Goal: Task Accomplishment & Management: Use online tool/utility

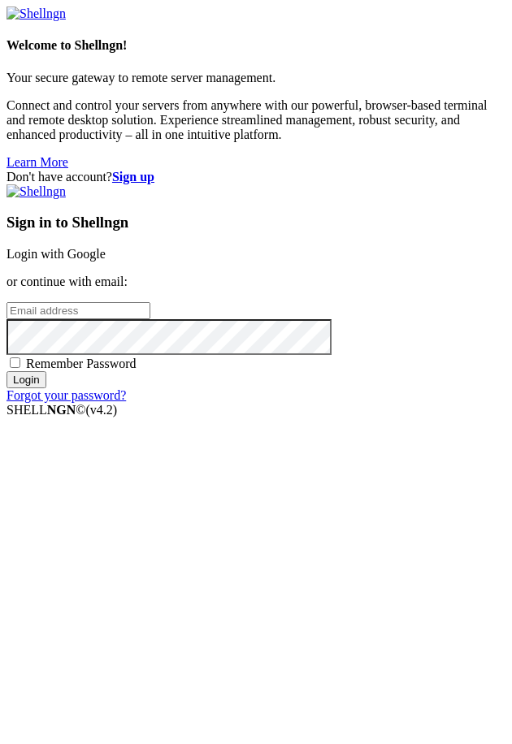
click at [106, 261] on link "Login with Google" at bounding box center [56, 254] width 99 height 14
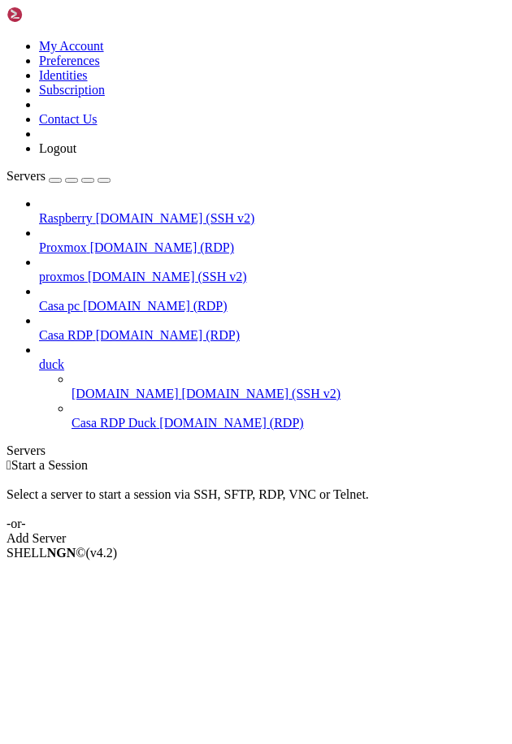
click at [100, 328] on link "Casa RDP [DOMAIN_NAME] (RDP)" at bounding box center [272, 335] width 466 height 15
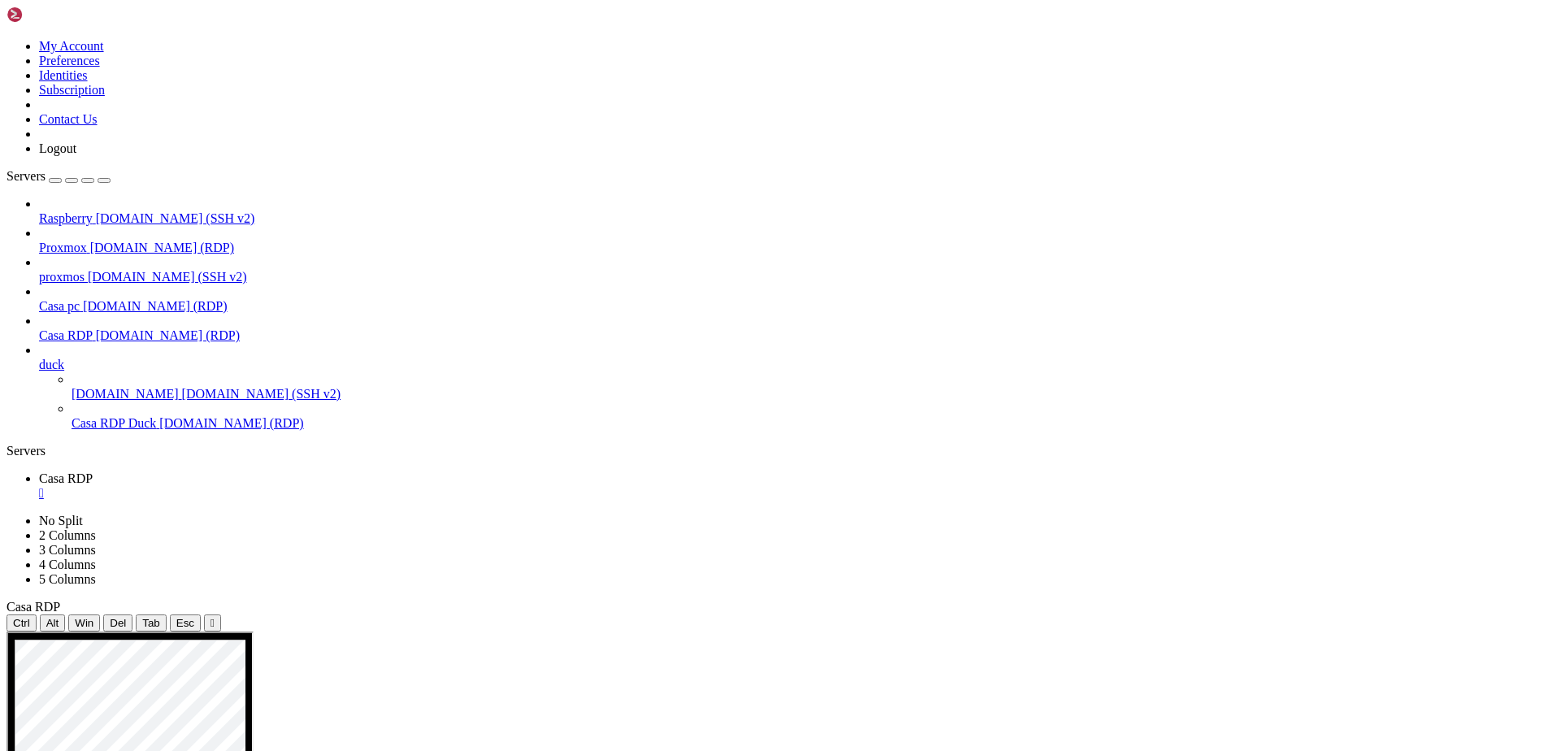
drag, startPoint x: 501, startPoint y: 888, endPoint x: 738, endPoint y: 907, distance: 237.2
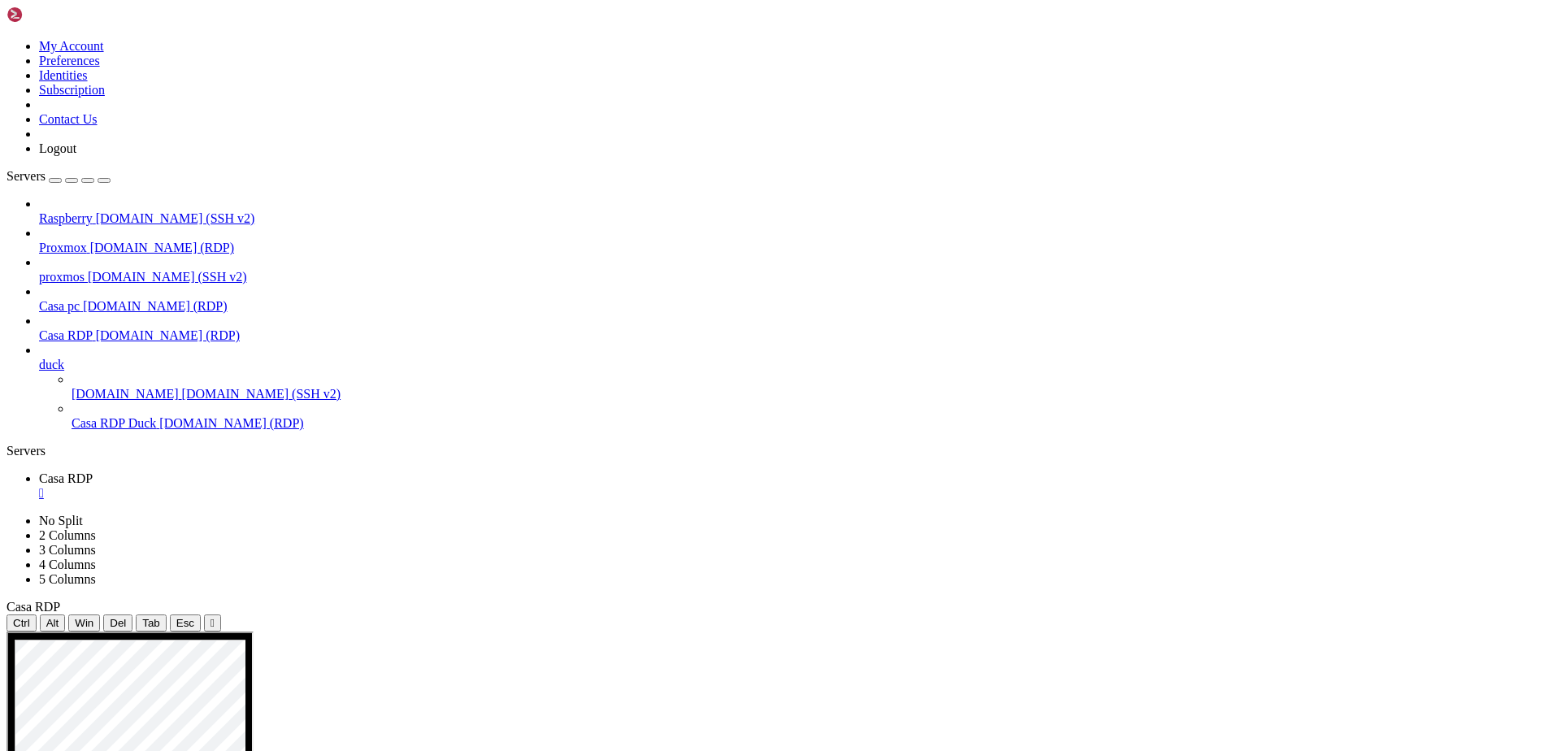
drag, startPoint x: 855, startPoint y: 1207, endPoint x: 888, endPoint y: 1207, distance: 33.3
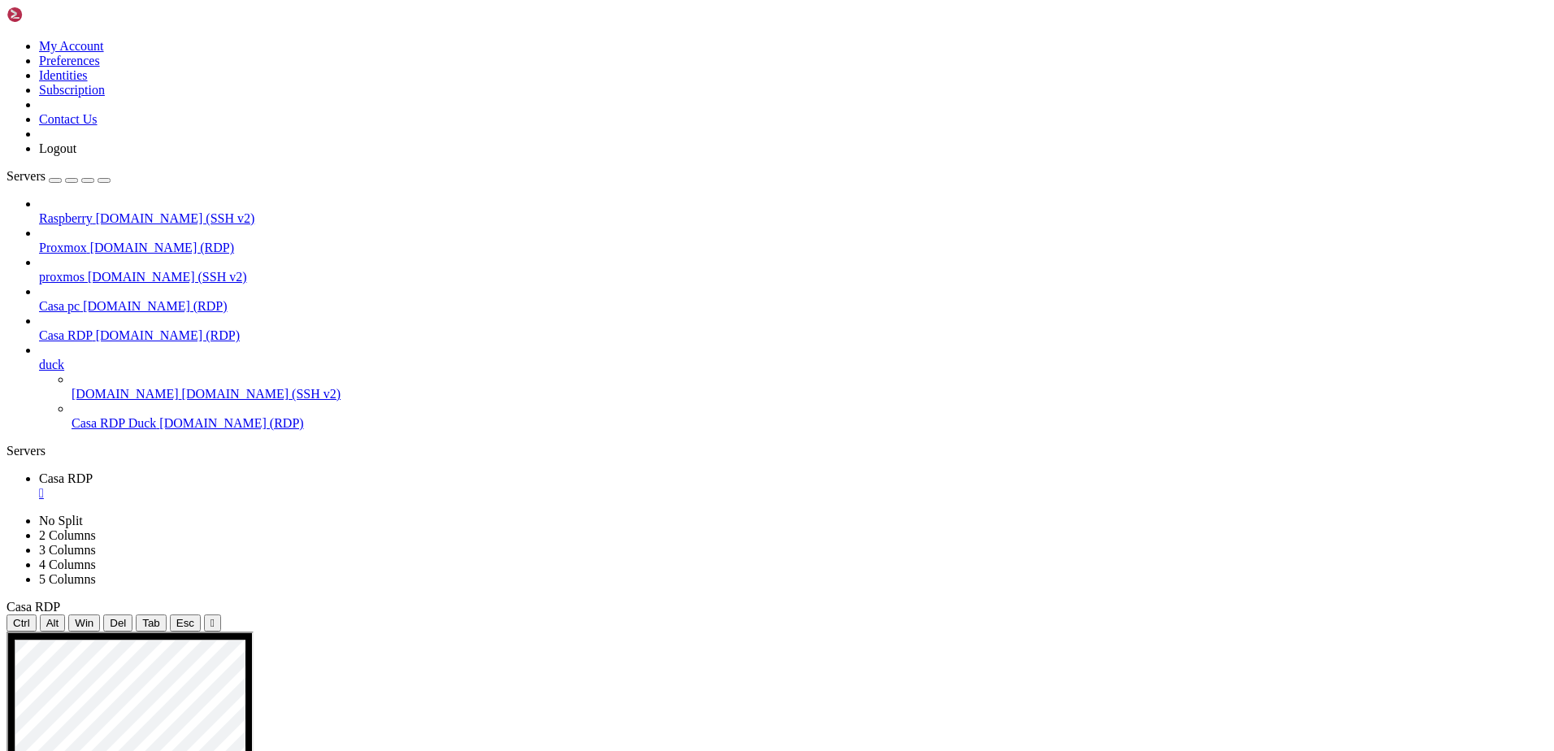
click at [93, 211] on span "Raspberry" at bounding box center [66, 218] width 54 height 14
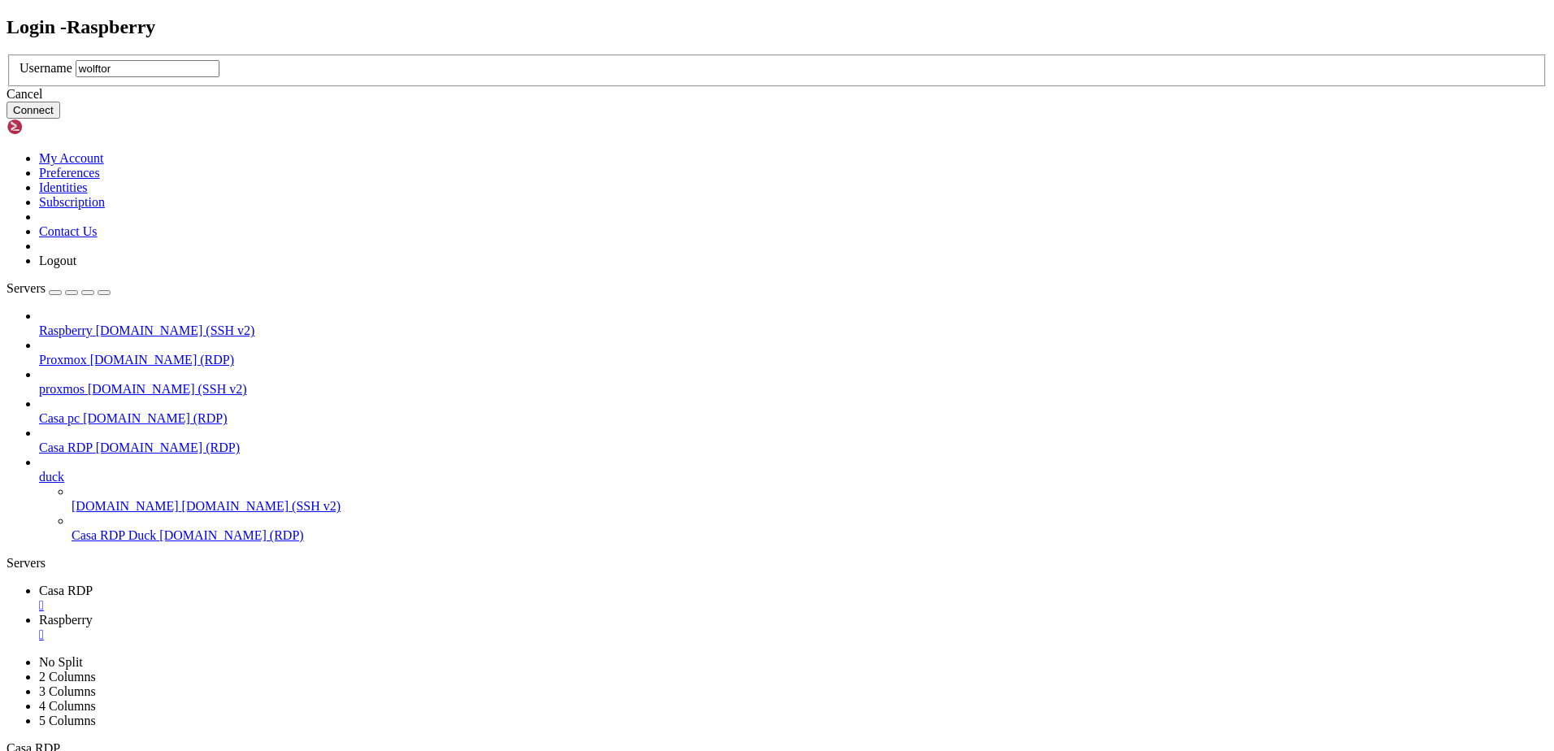
type input "wolftora"
click button "Connect" at bounding box center [34, 110] width 54 height 17
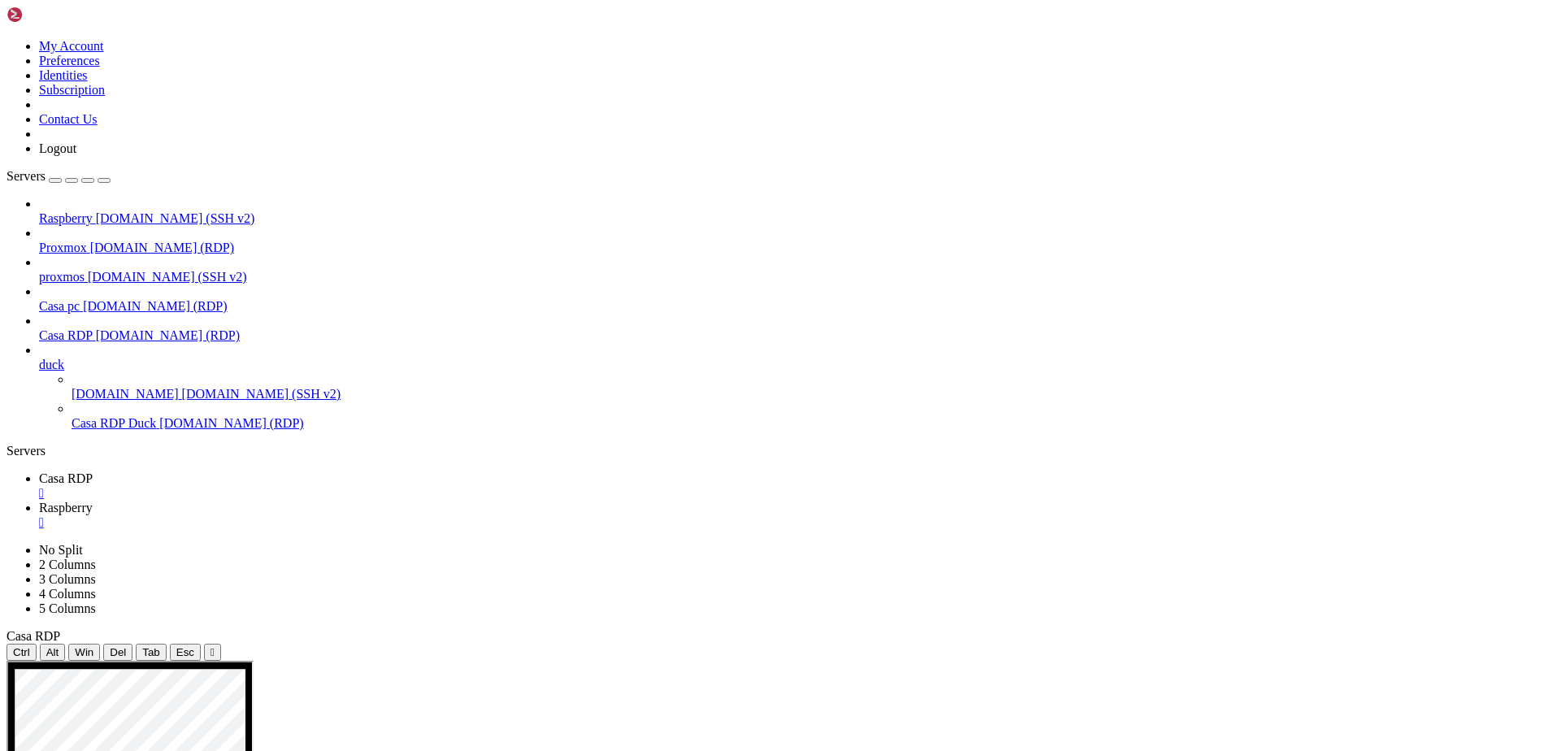
click at [225, 471] on link "Casa RDP " at bounding box center [793, 485] width 1508 height 29
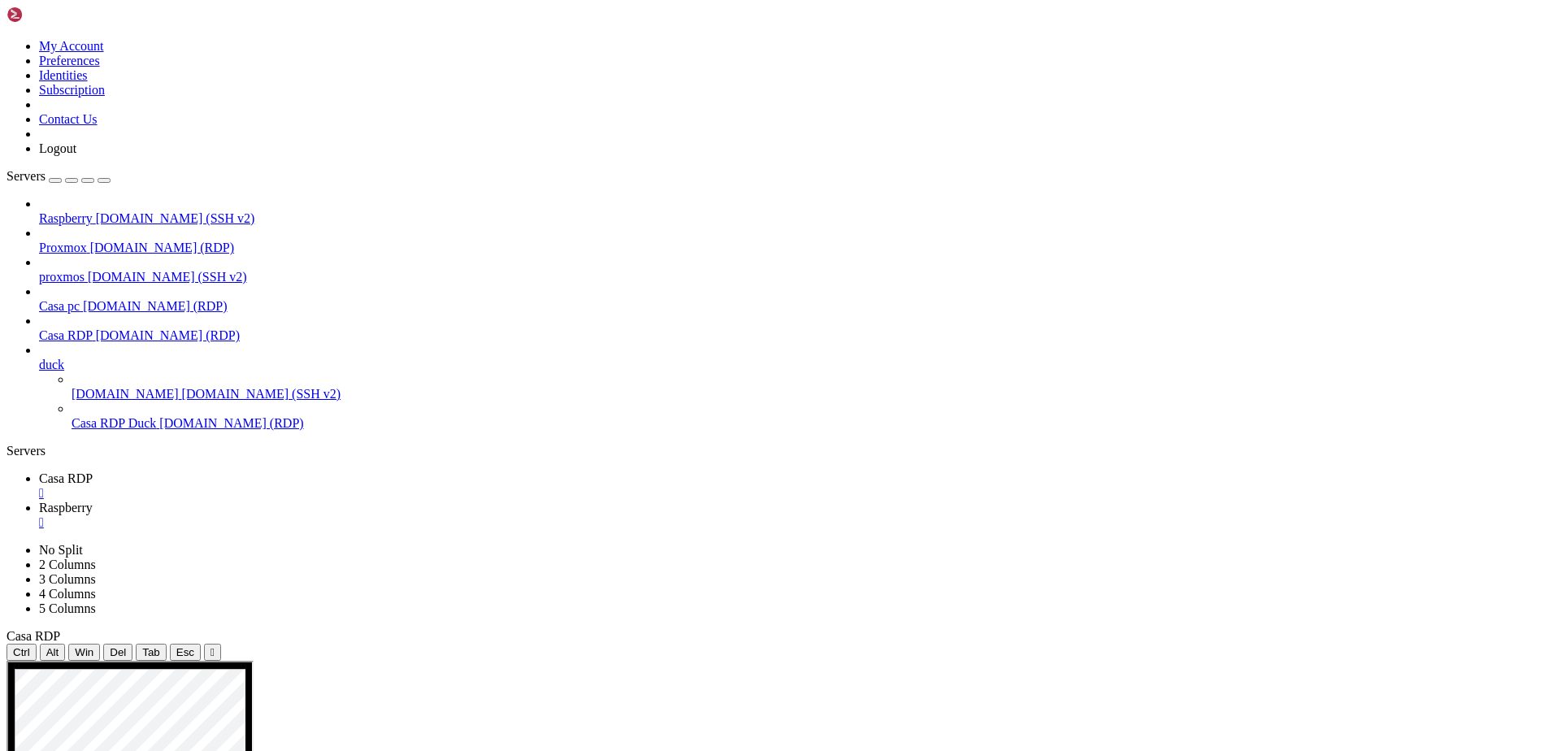
drag, startPoint x: 856, startPoint y: 1039, endPoint x: 502, endPoint y: 1017, distance: 354.2
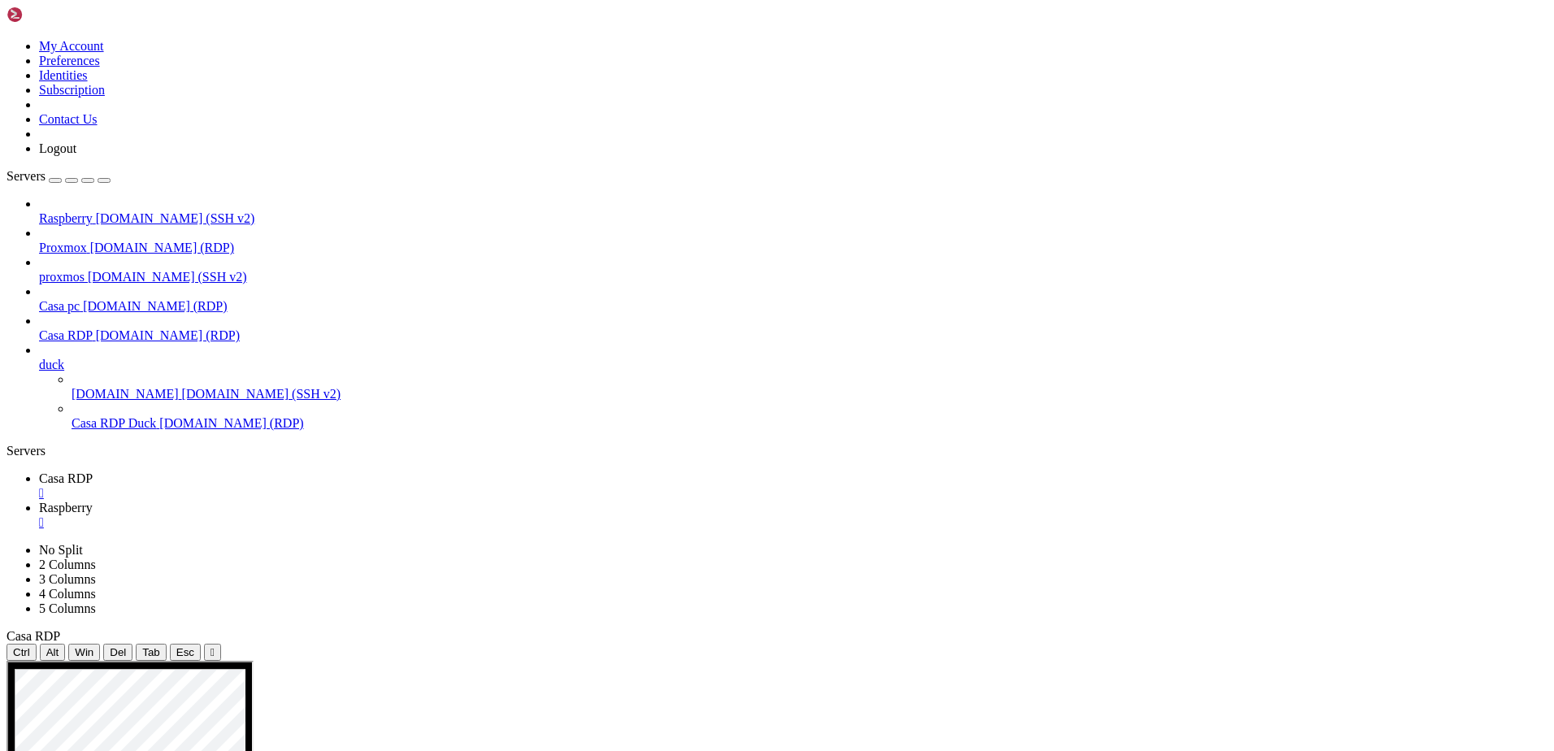
drag, startPoint x: 503, startPoint y: 852, endPoint x: 651, endPoint y: 880, distance: 150.5
drag, startPoint x: 498, startPoint y: 1009, endPoint x: 1035, endPoint y: 1010, distance: 537.2
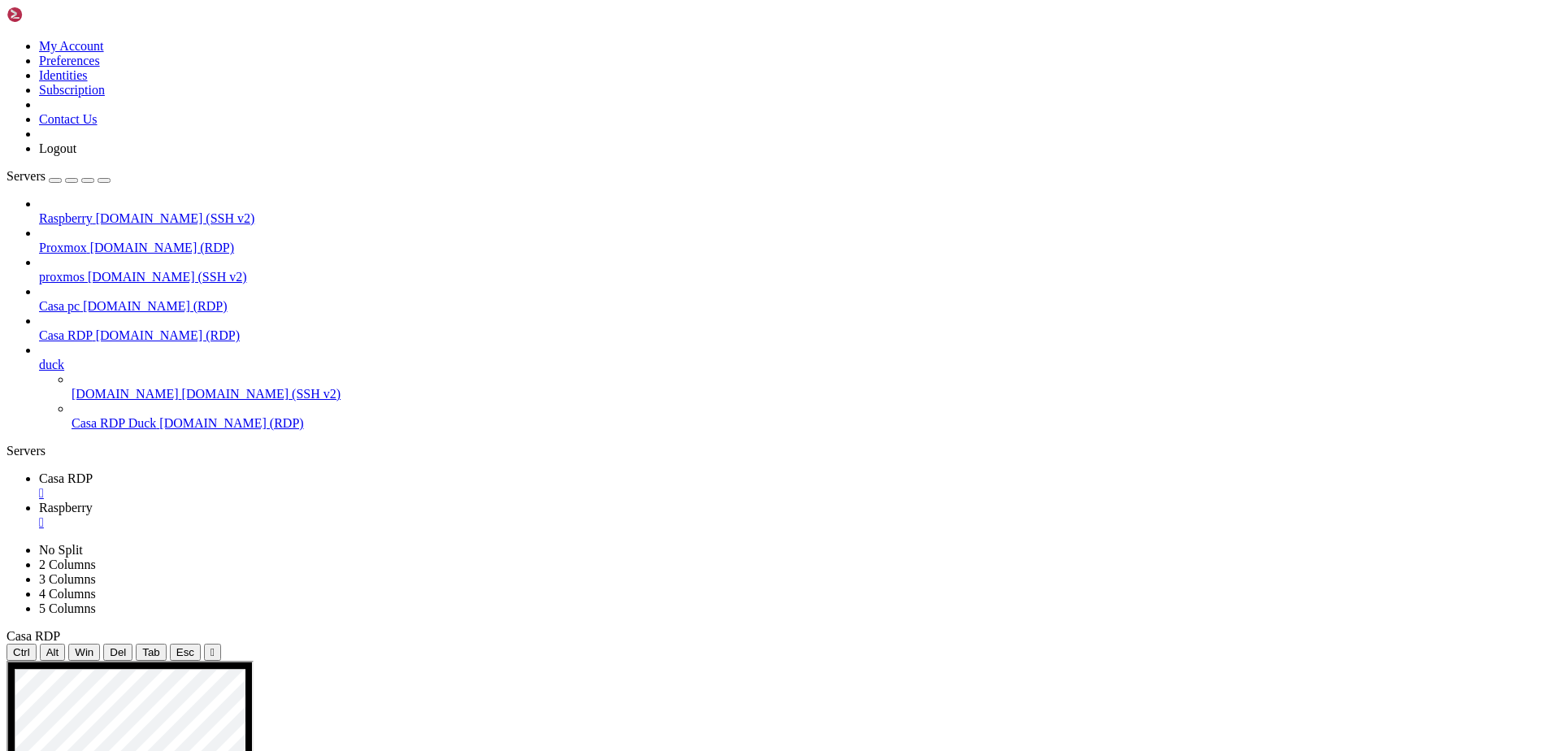
drag, startPoint x: 501, startPoint y: 900, endPoint x: 653, endPoint y: 900, distance: 152.0
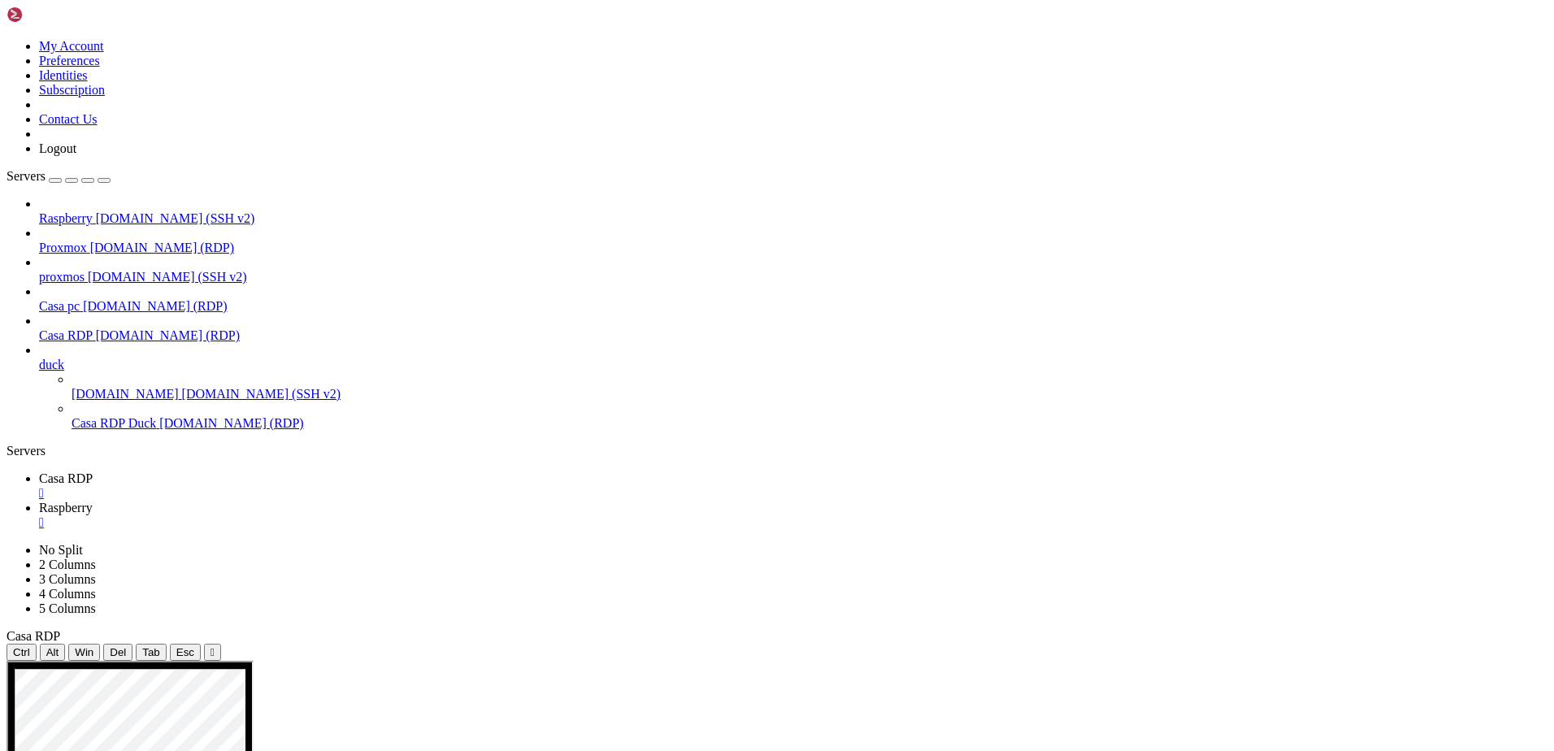
click at [336, 501] on link "Raspberry " at bounding box center [793, 515] width 1508 height 29
click at [93, 471] on span "Casa RDP" at bounding box center [66, 478] width 54 height 14
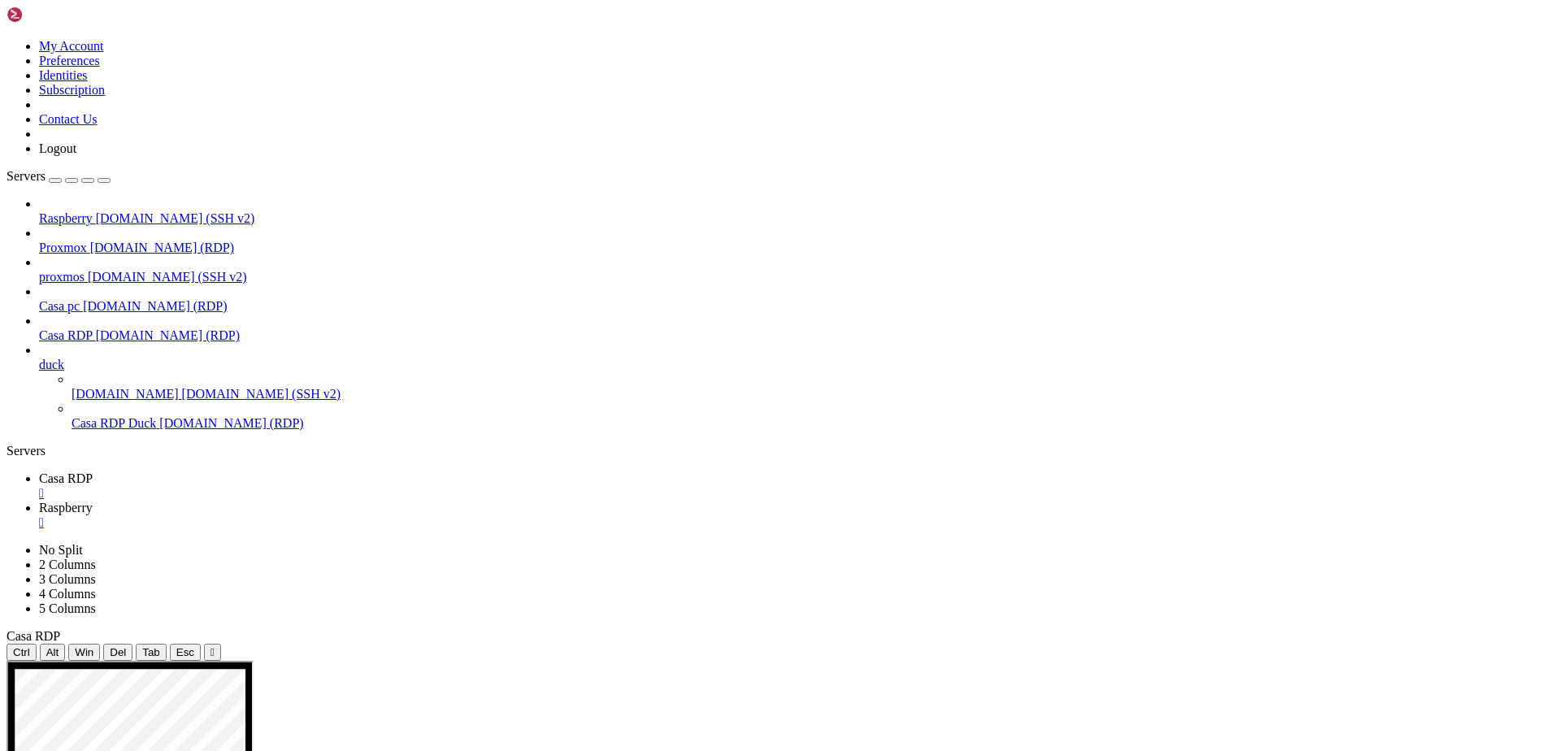
drag, startPoint x: 631, startPoint y: 674, endPoint x: 619, endPoint y: 679, distance: 12.4
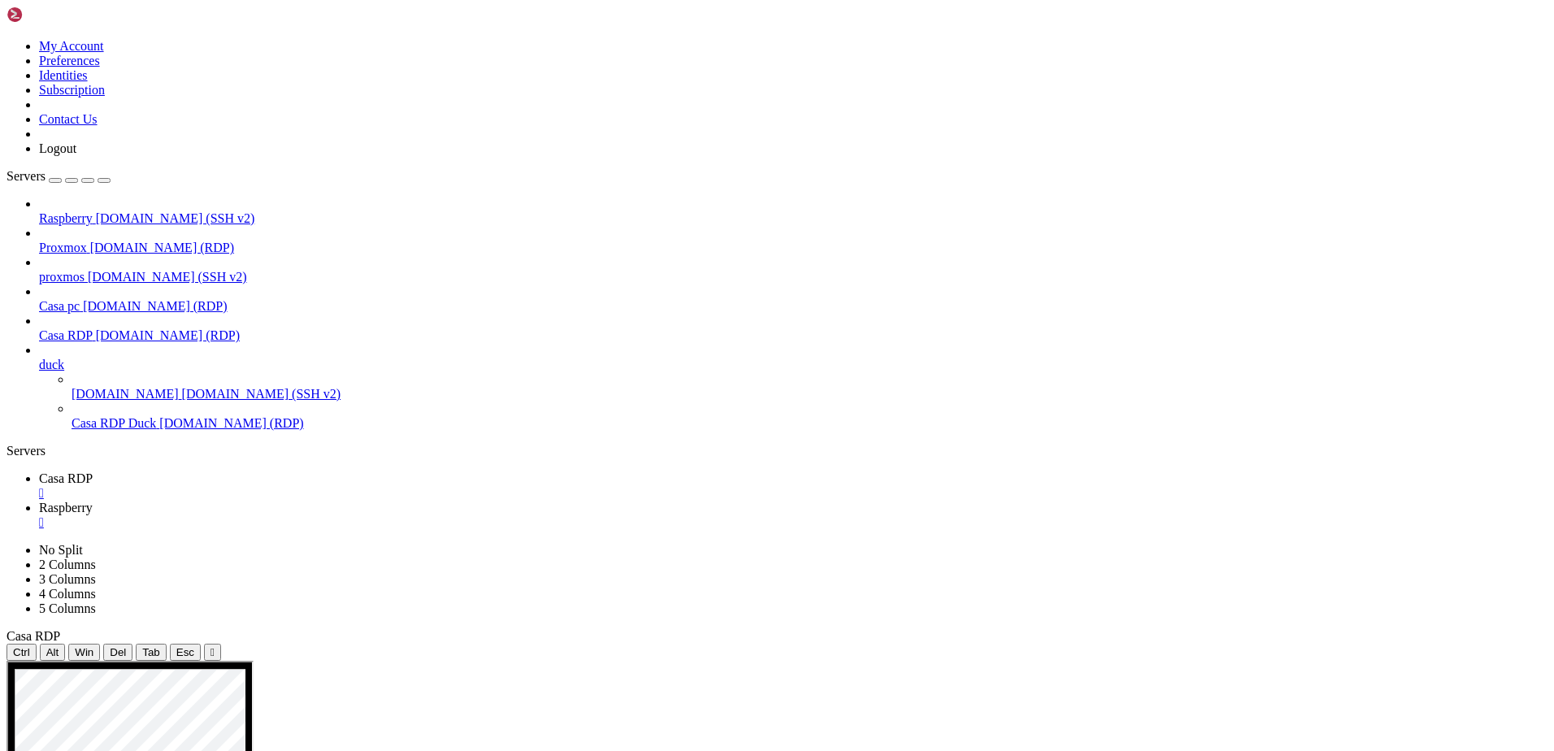
drag, startPoint x: 623, startPoint y: 950, endPoint x: 530, endPoint y: 931, distance: 95.3
drag, startPoint x: 602, startPoint y: 683, endPoint x: 553, endPoint y: 674, distance: 50.4
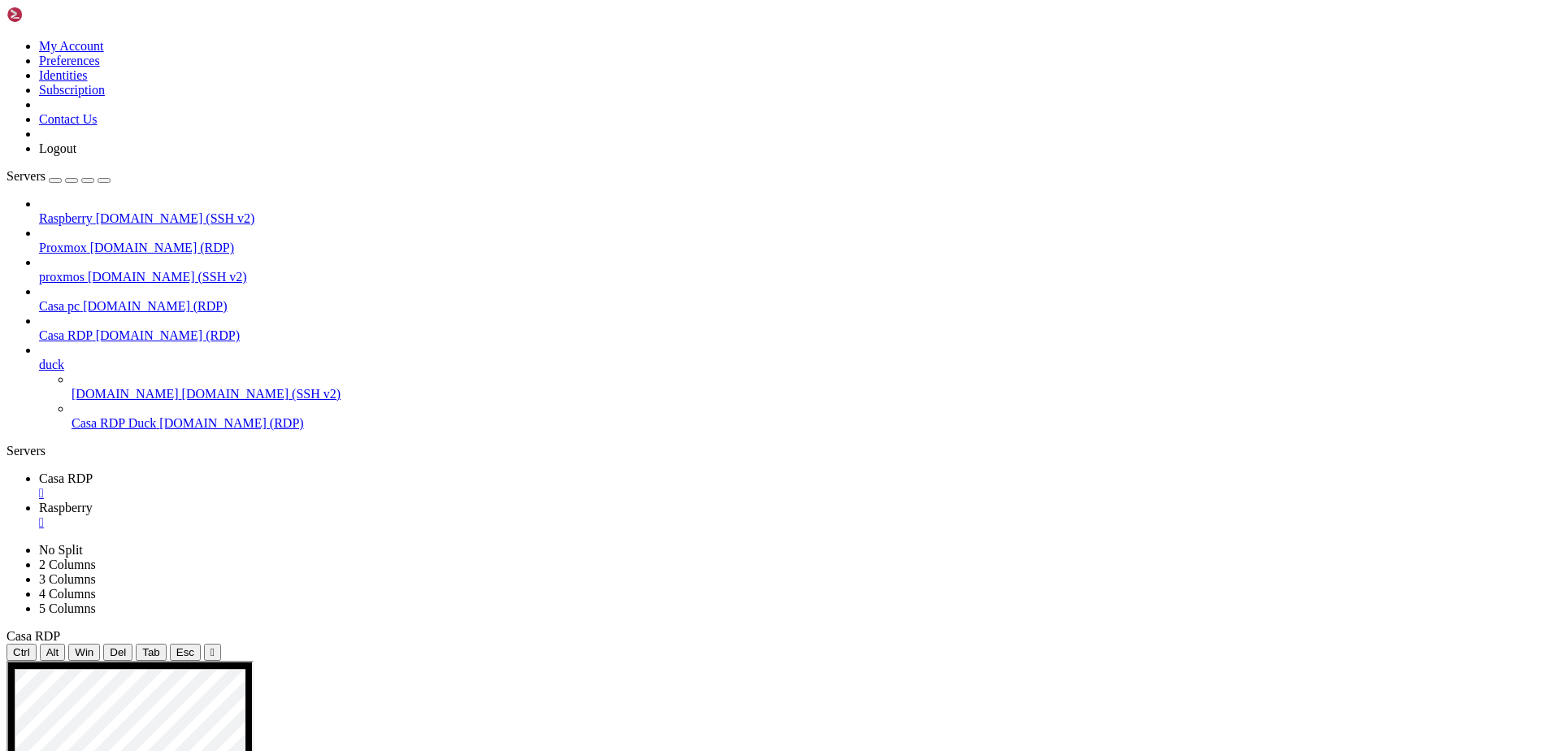
drag, startPoint x: 1011, startPoint y: 1152, endPoint x: 800, endPoint y: 1130, distance: 212.4
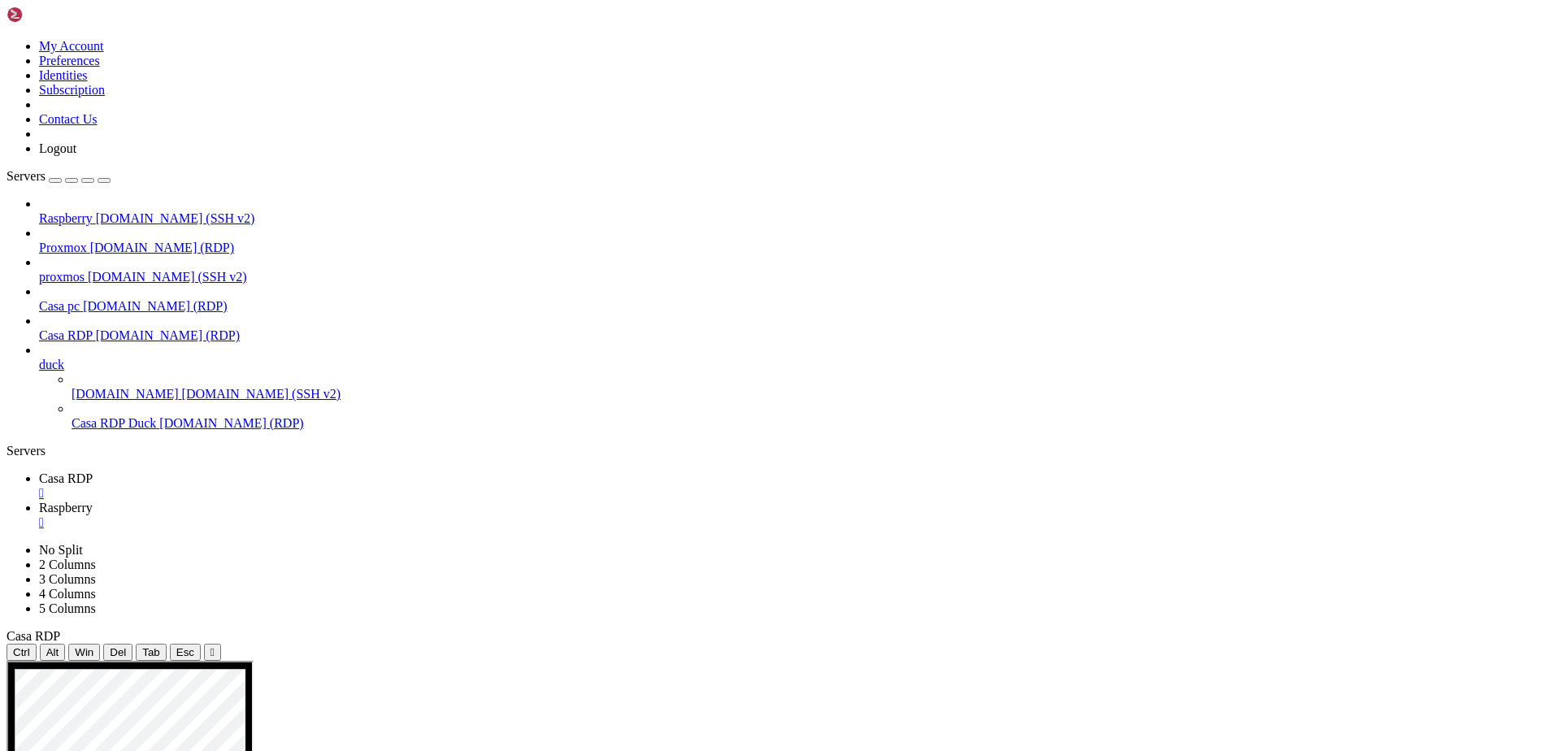
drag, startPoint x: 501, startPoint y: 858, endPoint x: 601, endPoint y: 878, distance: 101.8
drag, startPoint x: 603, startPoint y: 878, endPoint x: 484, endPoint y: 857, distance: 121.3
